Goal: Task Accomplishment & Management: Use online tool/utility

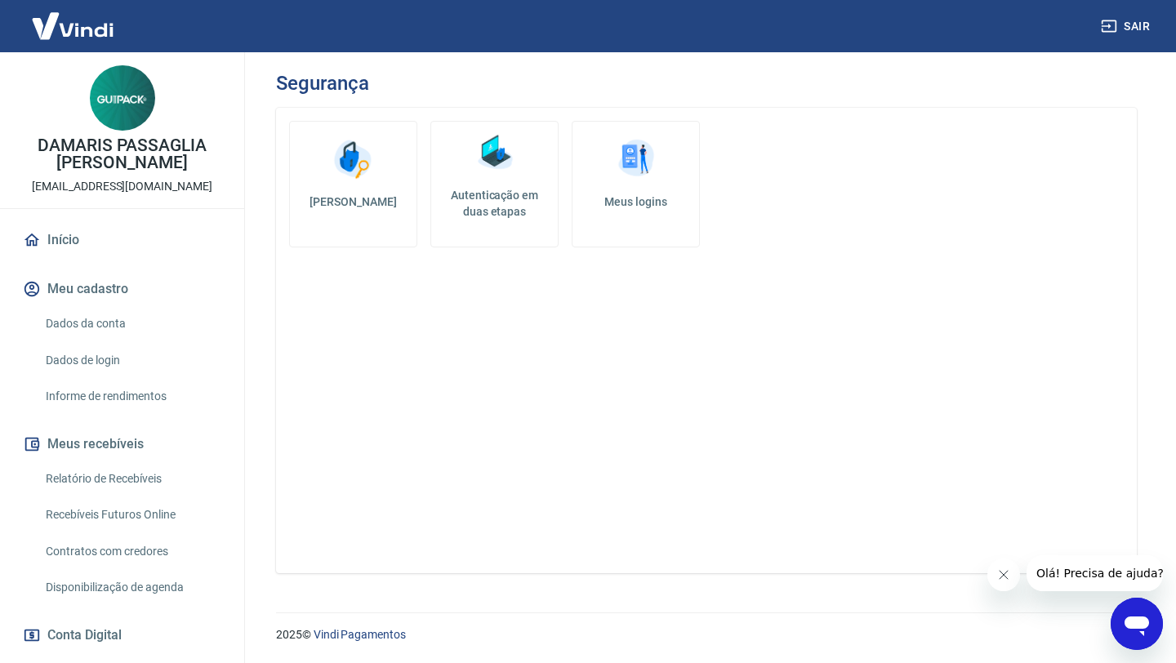
scroll to position [409, 0]
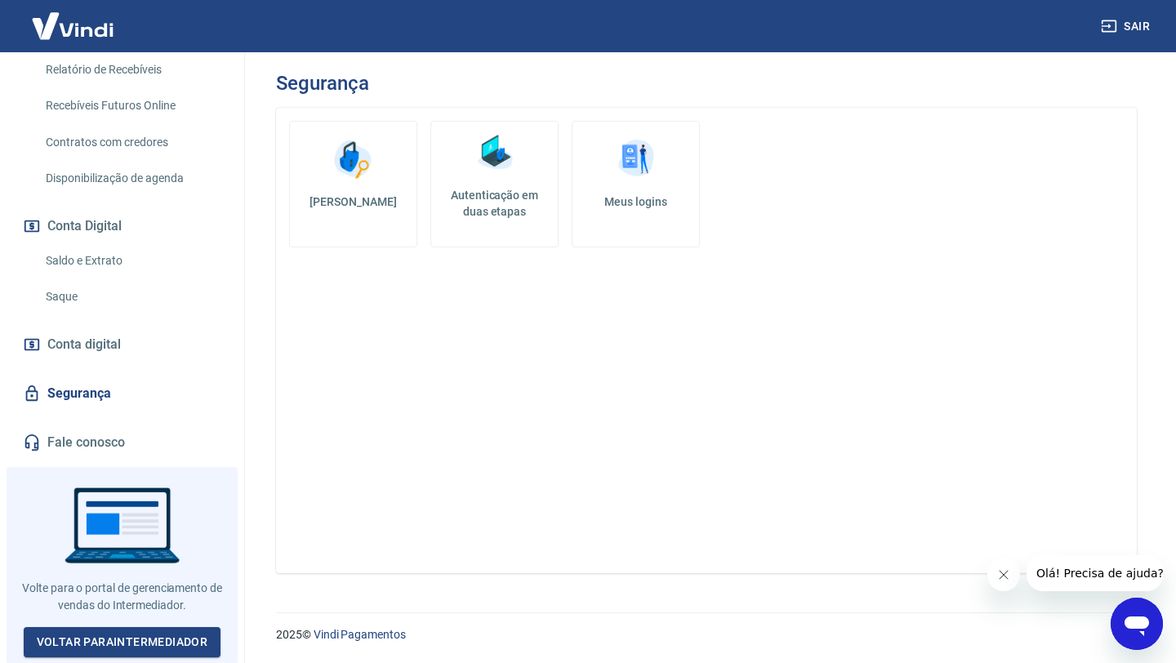
click at [47, 293] on link "Saque" at bounding box center [131, 296] width 185 height 33
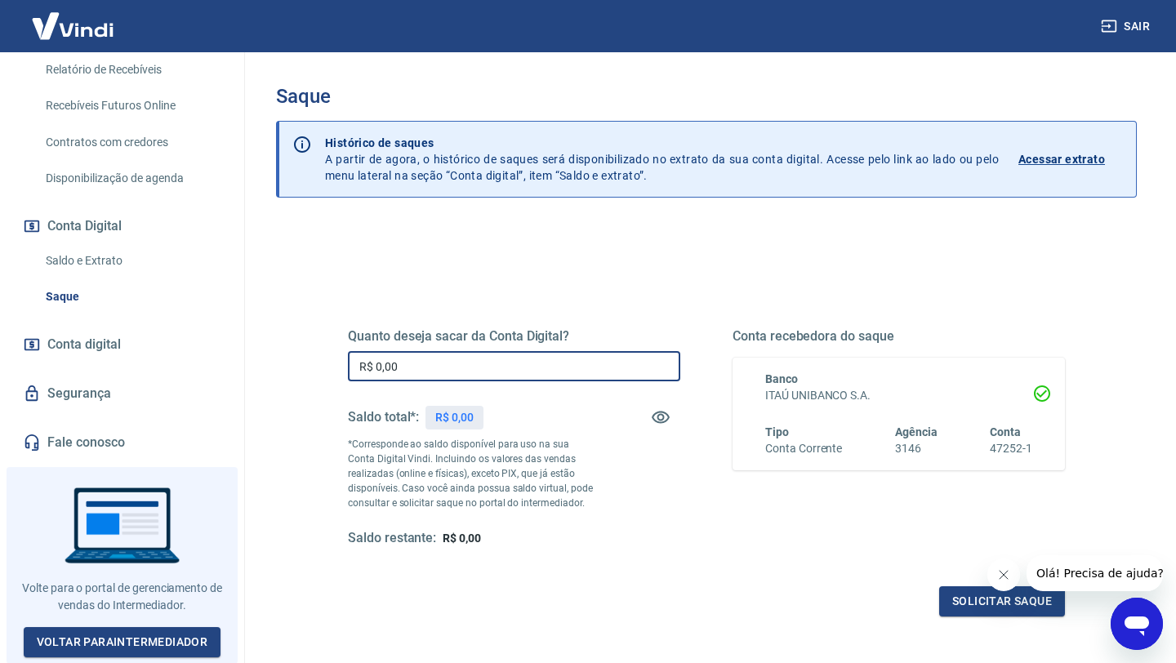
click at [426, 371] on input "R$ 0,00" at bounding box center [514, 366] width 332 height 30
type input "R$ 2.800,00"
click at [1013, 592] on button "Solicitar saque" at bounding box center [1002, 602] width 126 height 30
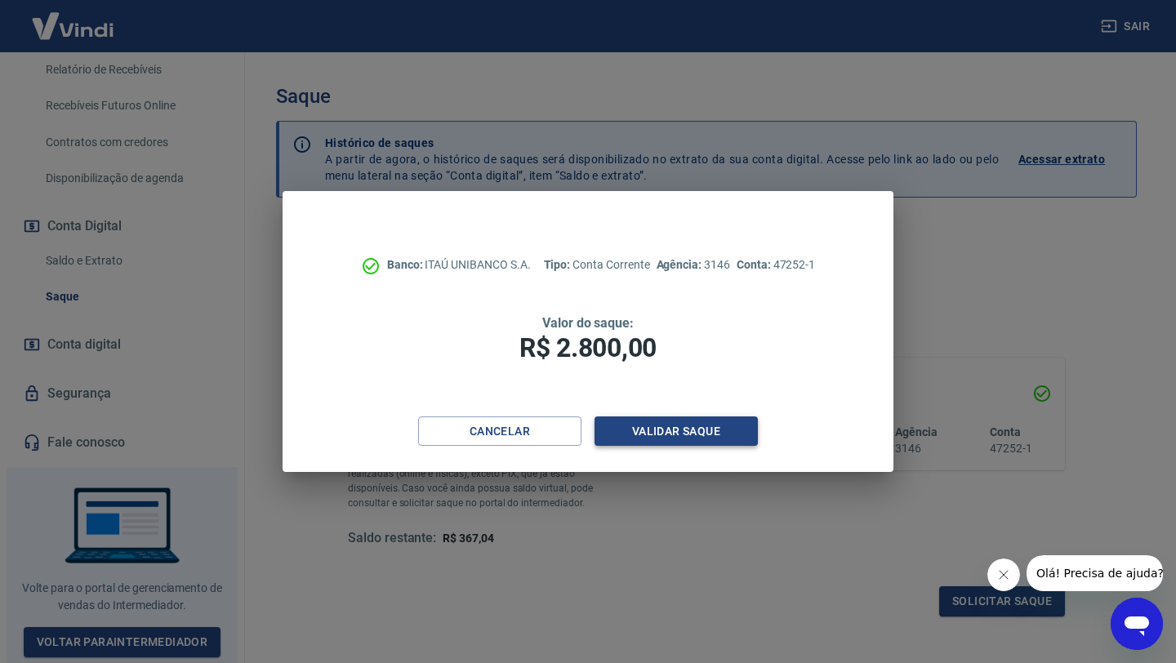
click at [661, 443] on button "Validar saque" at bounding box center [676, 432] width 163 height 30
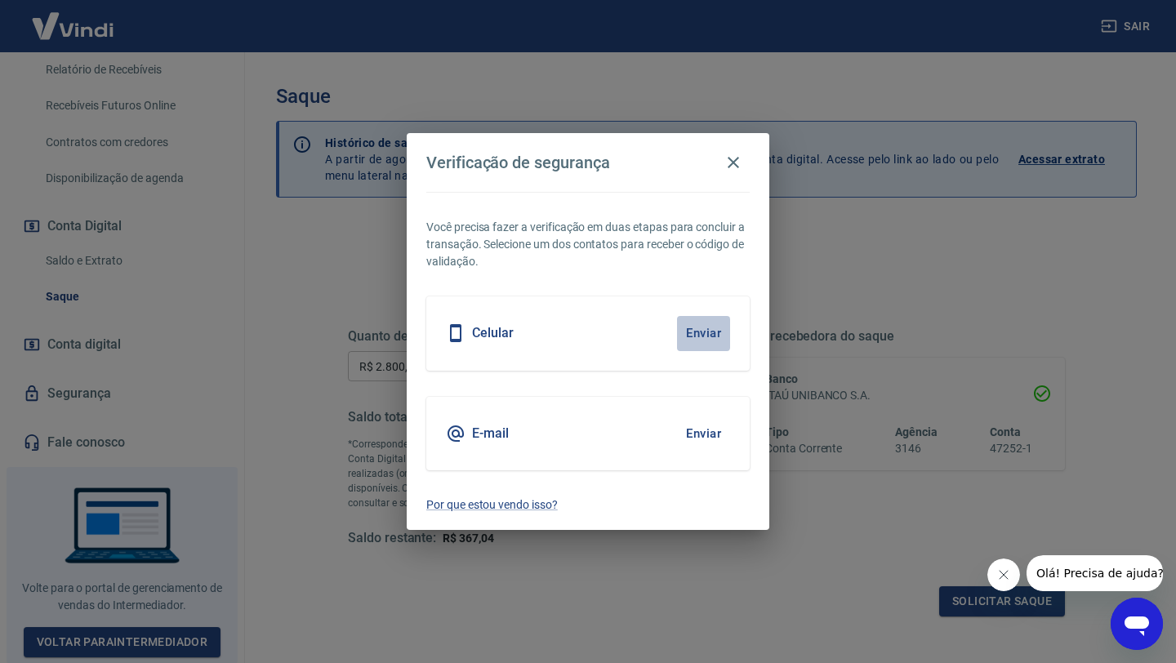
click at [711, 337] on button "Enviar" at bounding box center [703, 333] width 53 height 34
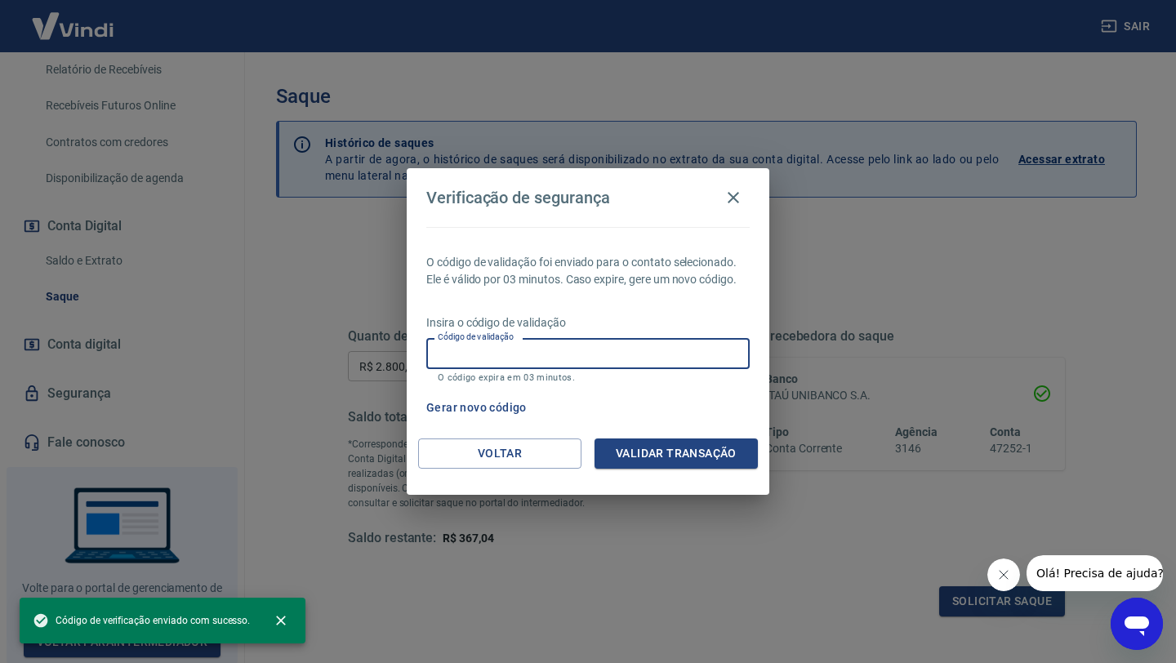
click at [539, 355] on input "Código de validação" at bounding box center [588, 353] width 324 height 30
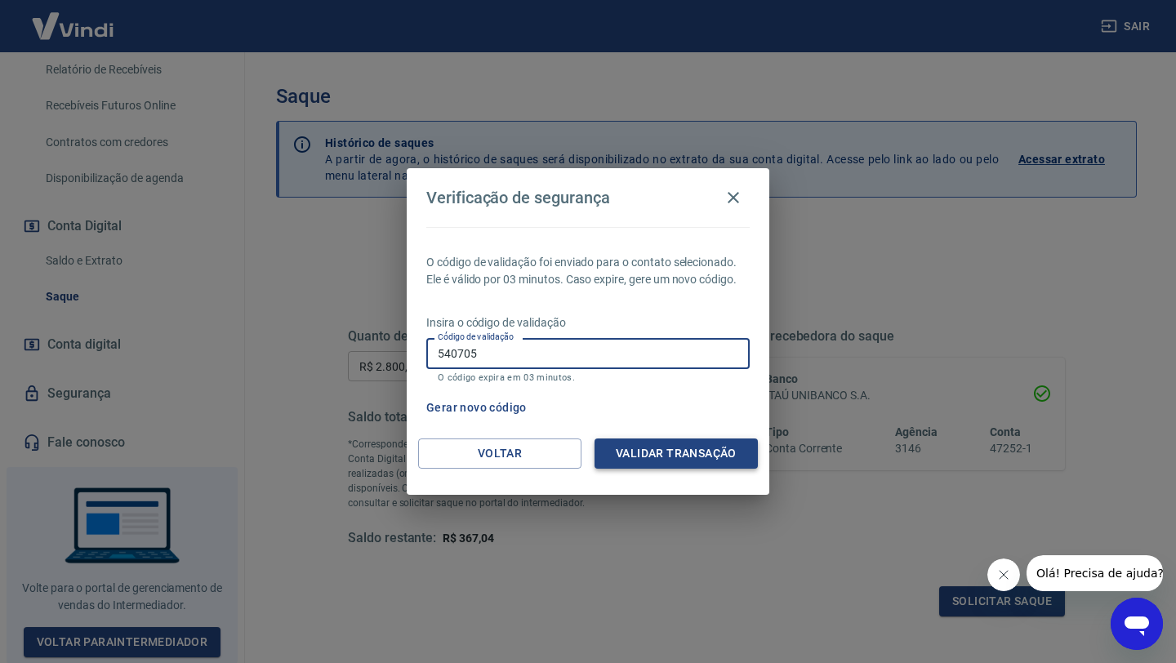
type input "540705"
click at [635, 454] on button "Validar transação" at bounding box center [676, 454] width 163 height 30
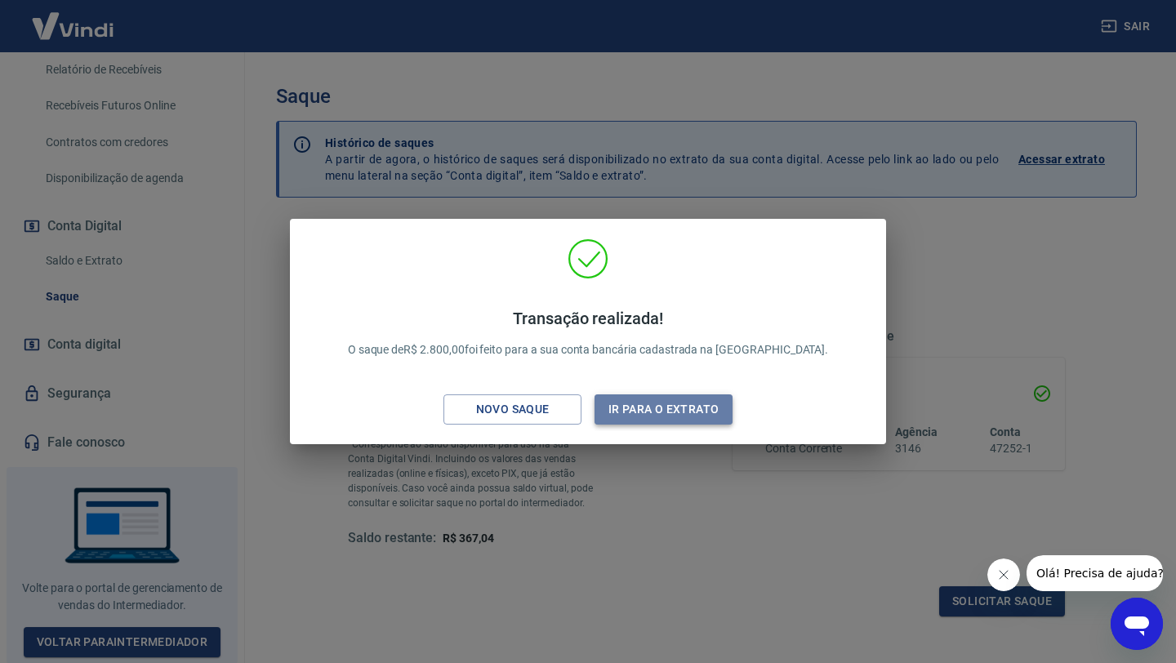
click at [635, 408] on button "Ir para o extrato" at bounding box center [664, 410] width 138 height 30
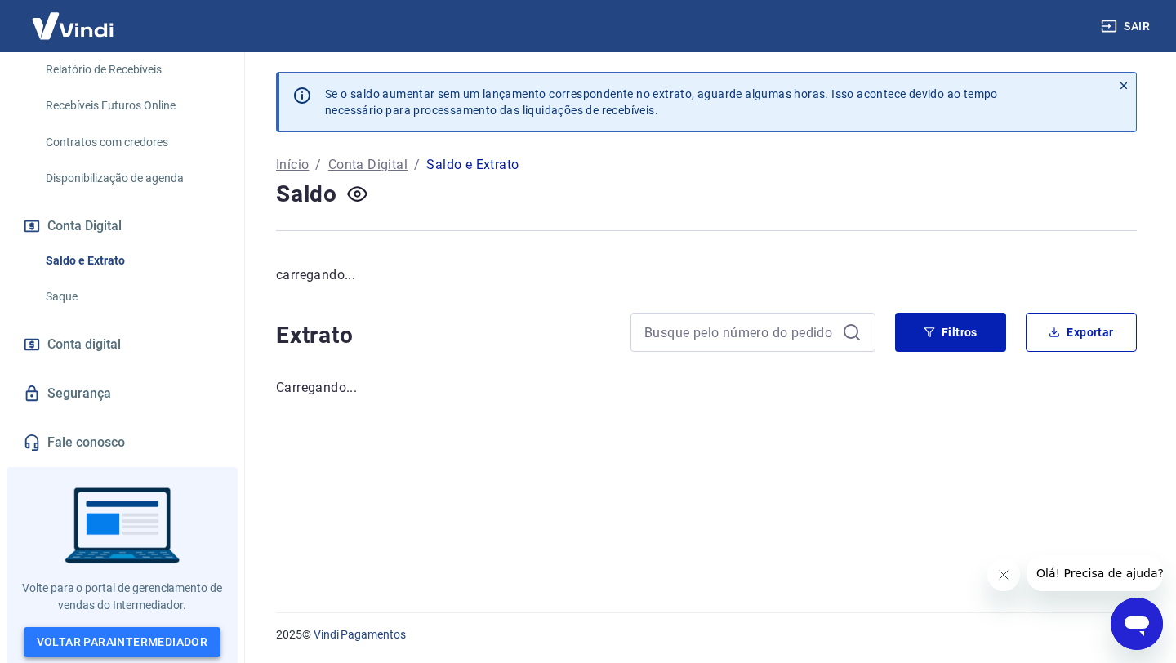
click at [126, 640] on link "Voltar para Intermediador" at bounding box center [123, 642] width 198 height 30
